Goal: Task Accomplishment & Management: Manage account settings

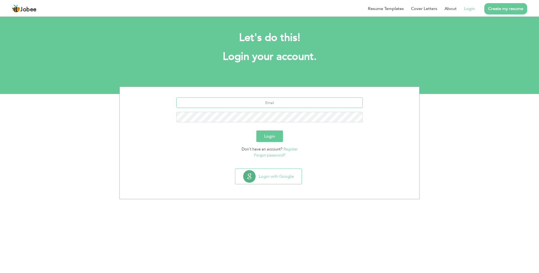
click at [273, 104] on input "text" at bounding box center [269, 103] width 186 height 11
click at [273, 179] on button "Login with Google" at bounding box center [268, 176] width 66 height 15
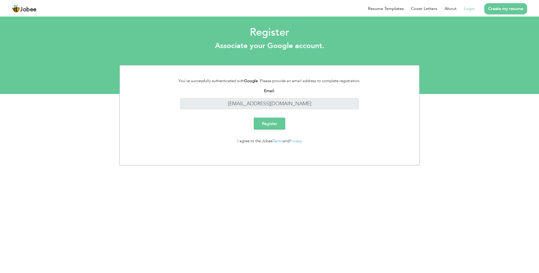
click at [471, 8] on link "Login" at bounding box center [469, 9] width 11 height 6
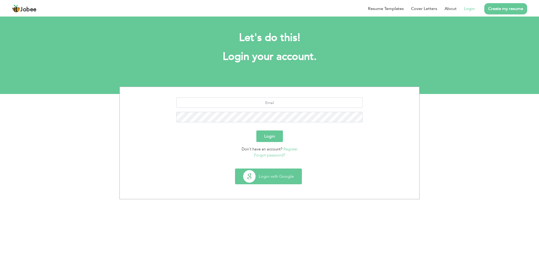
click at [267, 175] on button "Login with Google" at bounding box center [268, 176] width 66 height 15
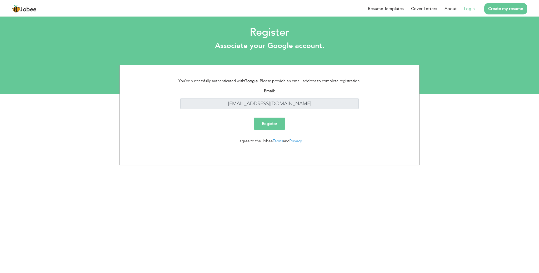
click at [469, 9] on link "Login" at bounding box center [469, 9] width 11 height 6
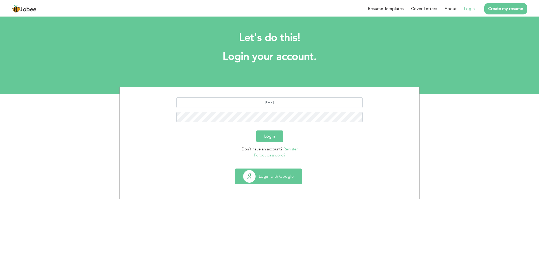
click at [267, 179] on button "Login with Google" at bounding box center [268, 176] width 66 height 15
